Goal: Information Seeking & Learning: Learn about a topic

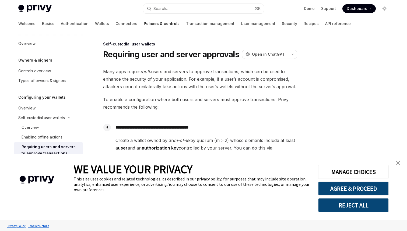
click at [400, 163] on link "close banner" at bounding box center [397, 163] width 11 height 11
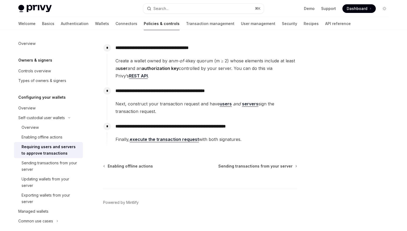
scroll to position [84, 0]
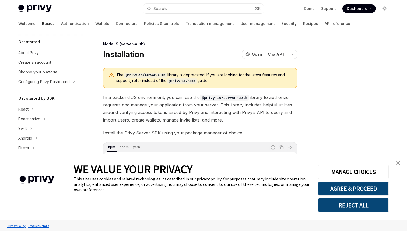
click at [396, 162] on img "close banner" at bounding box center [398, 163] width 4 height 4
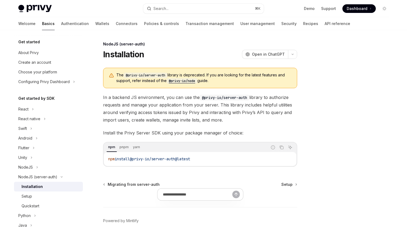
scroll to position [23, 0]
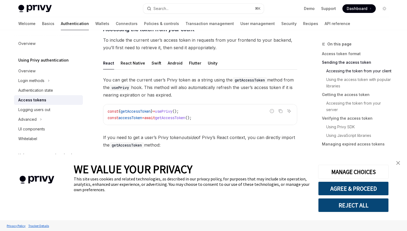
scroll to position [228, 0]
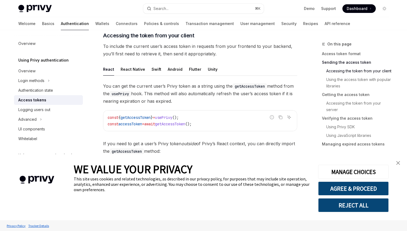
click at [401, 161] on link "close banner" at bounding box center [397, 163] width 11 height 11
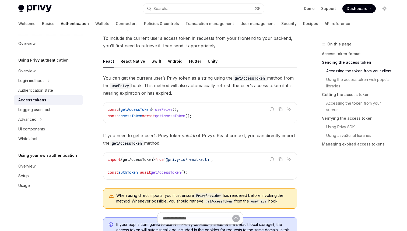
scroll to position [240, 0]
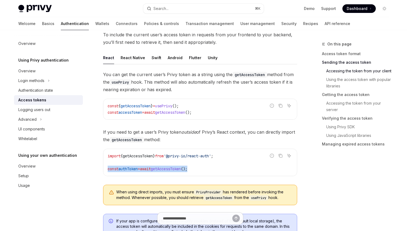
drag, startPoint x: 205, startPoint y: 170, endPoint x: 105, endPoint y: 167, distance: 99.5
click at [105, 167] on div "import { getAccessToken } from '@privy-io/react-auth' ; const authToken = await…" at bounding box center [199, 162] width 193 height 27
copy span "const authToken = await getAccessToken ();"
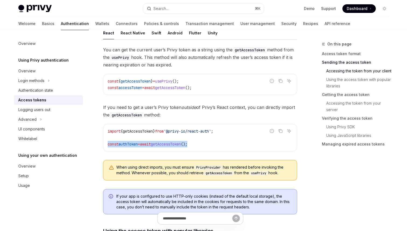
scroll to position [263, 0]
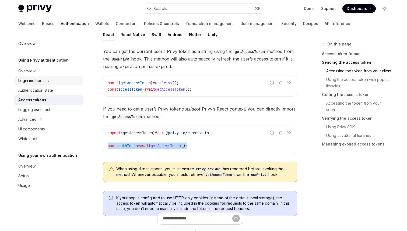
click at [46, 81] on button "Login methods" at bounding box center [48, 81] width 69 height 10
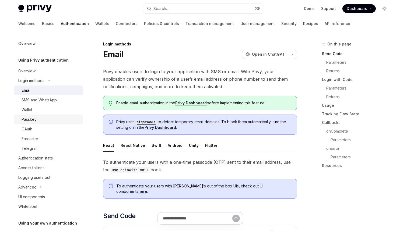
click at [39, 118] on div "Passkey" at bounding box center [51, 119] width 58 height 6
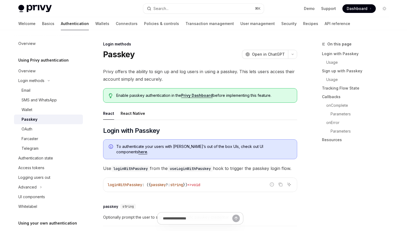
type textarea "*"
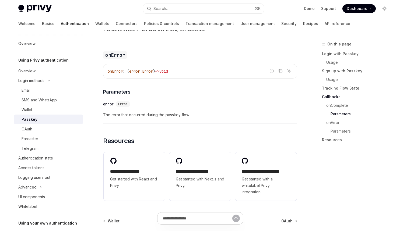
scroll to position [889, 0]
